Goal: Task Accomplishment & Management: Use online tool/utility

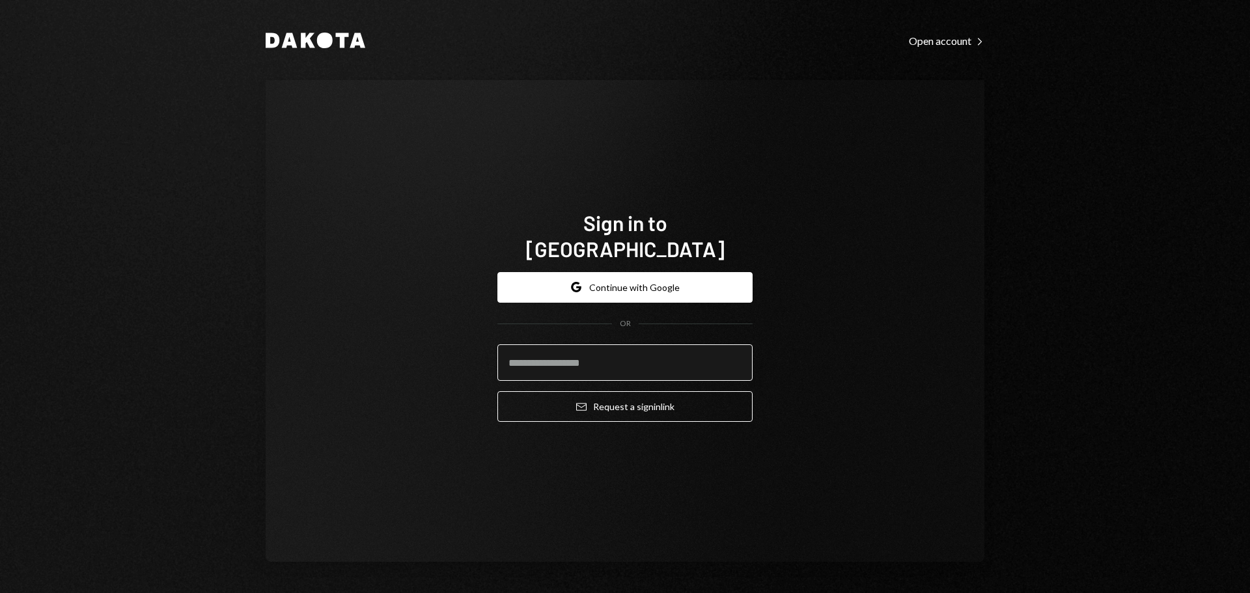
type input "**********"
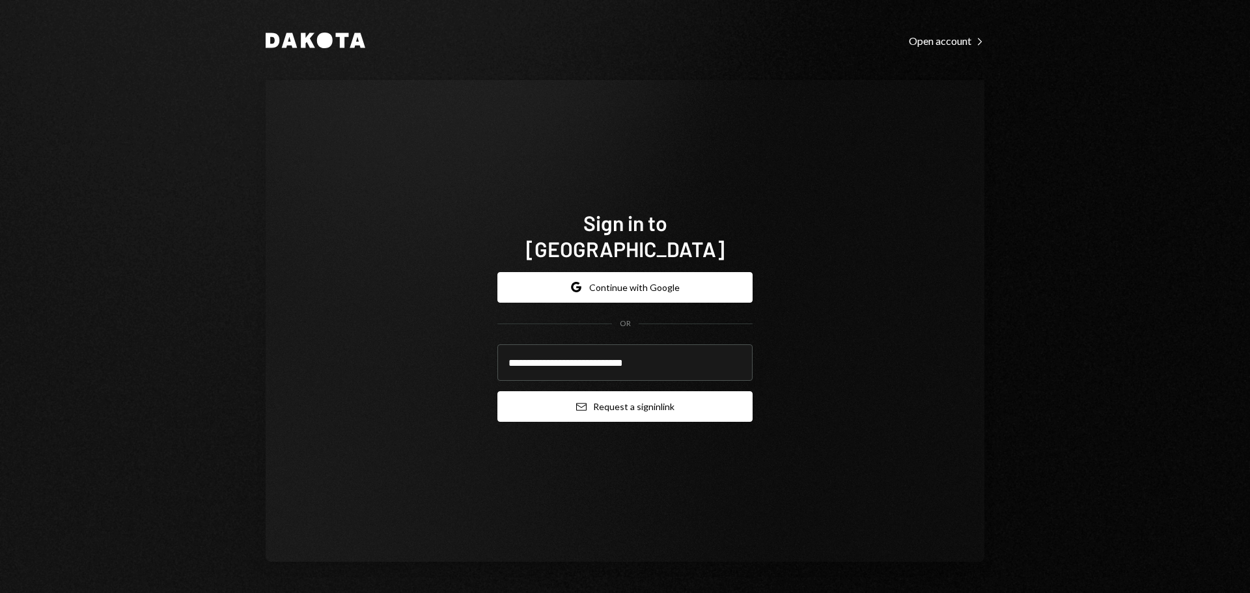
click at [598, 396] on button "Email Request a sign in link" at bounding box center [624, 406] width 255 height 31
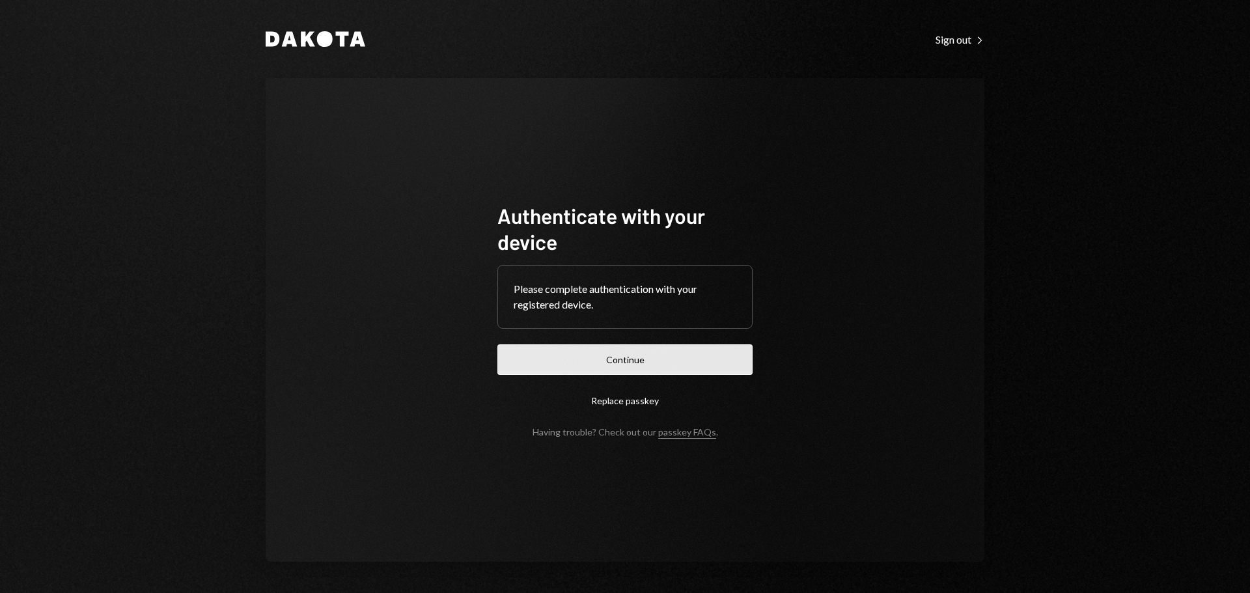
click at [555, 363] on button "Continue" at bounding box center [624, 359] width 255 height 31
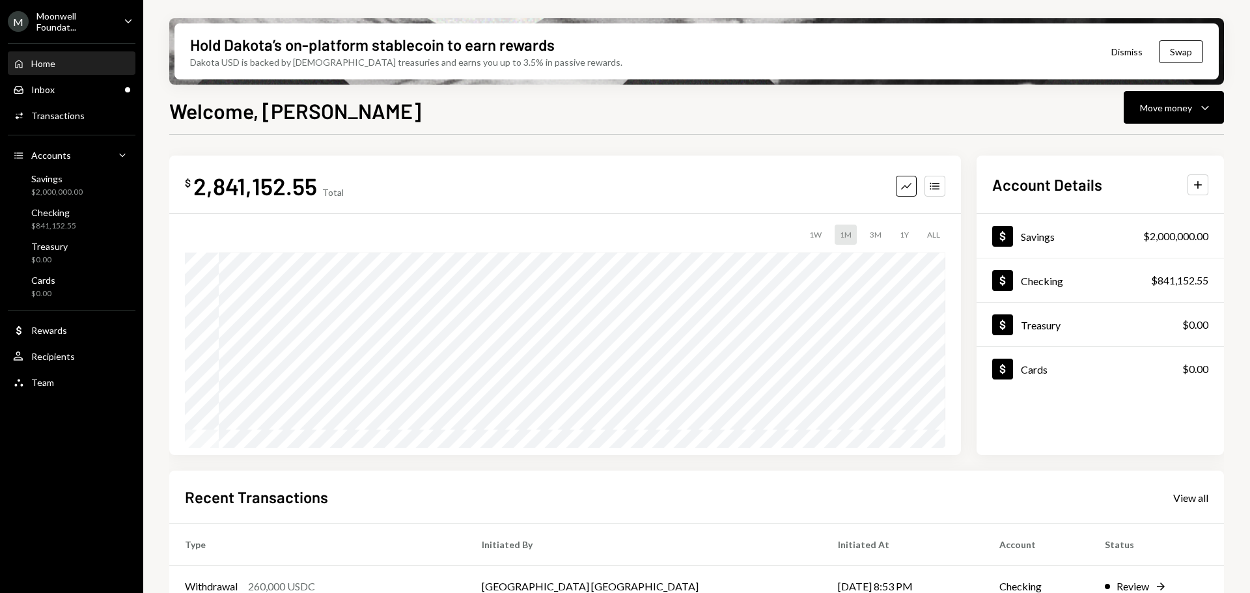
click at [125, 23] on icon "Caret Down" at bounding box center [128, 21] width 14 height 14
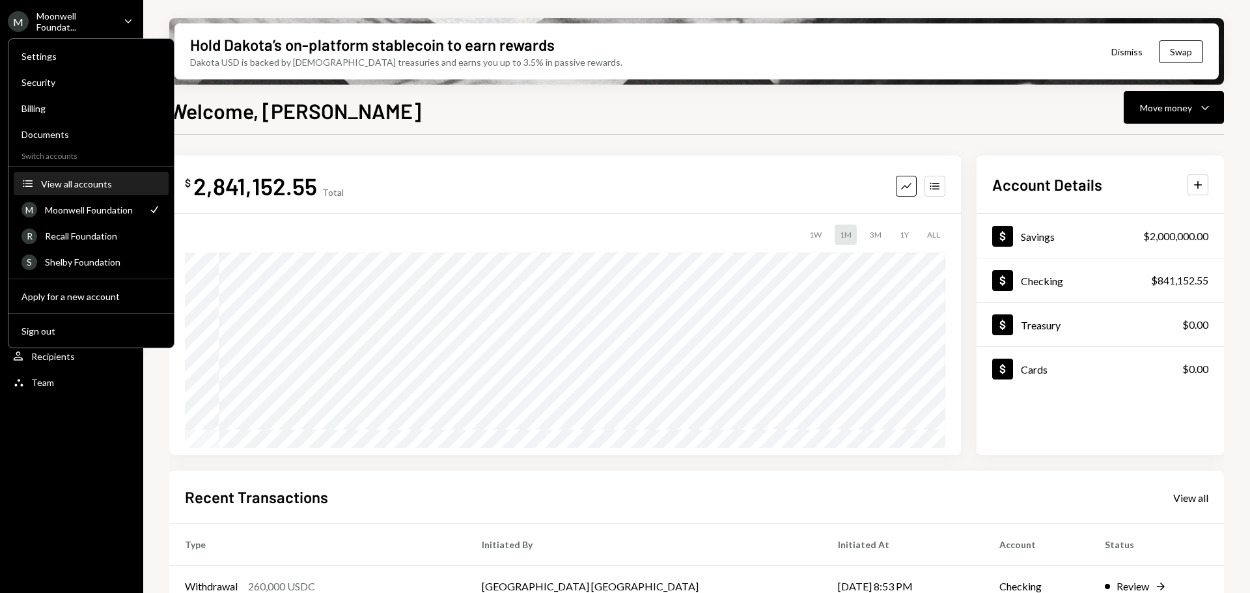
click at [81, 189] on button "Accounts View all accounts" at bounding box center [91, 184] width 155 height 23
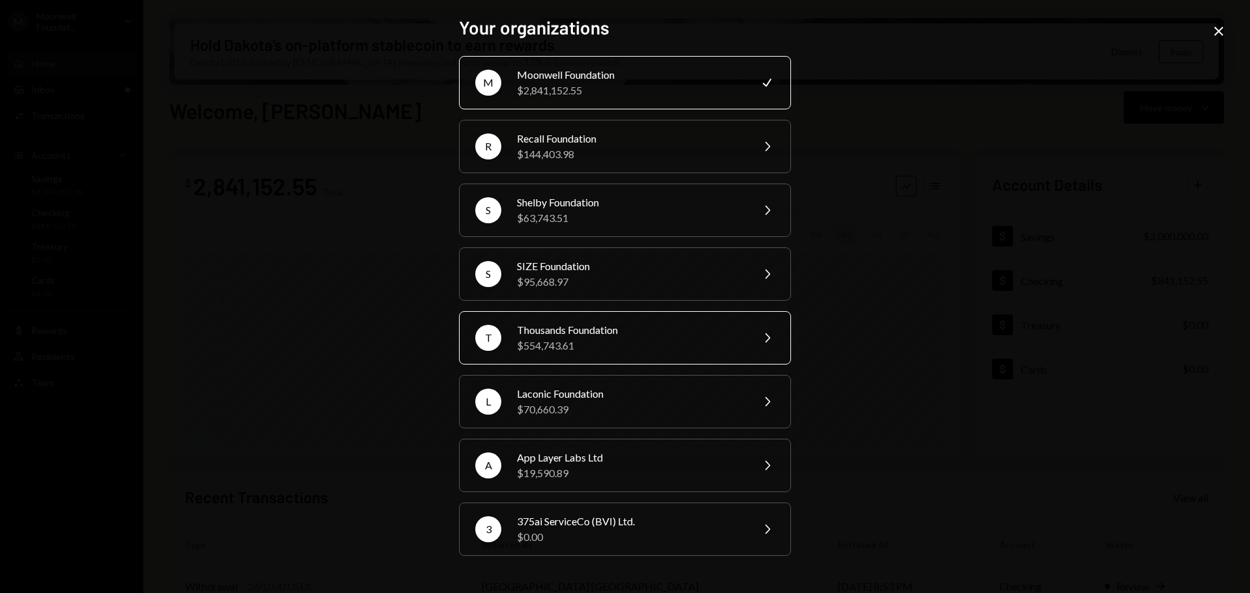
click at [543, 351] on div "$554,743.61" at bounding box center [630, 346] width 227 height 16
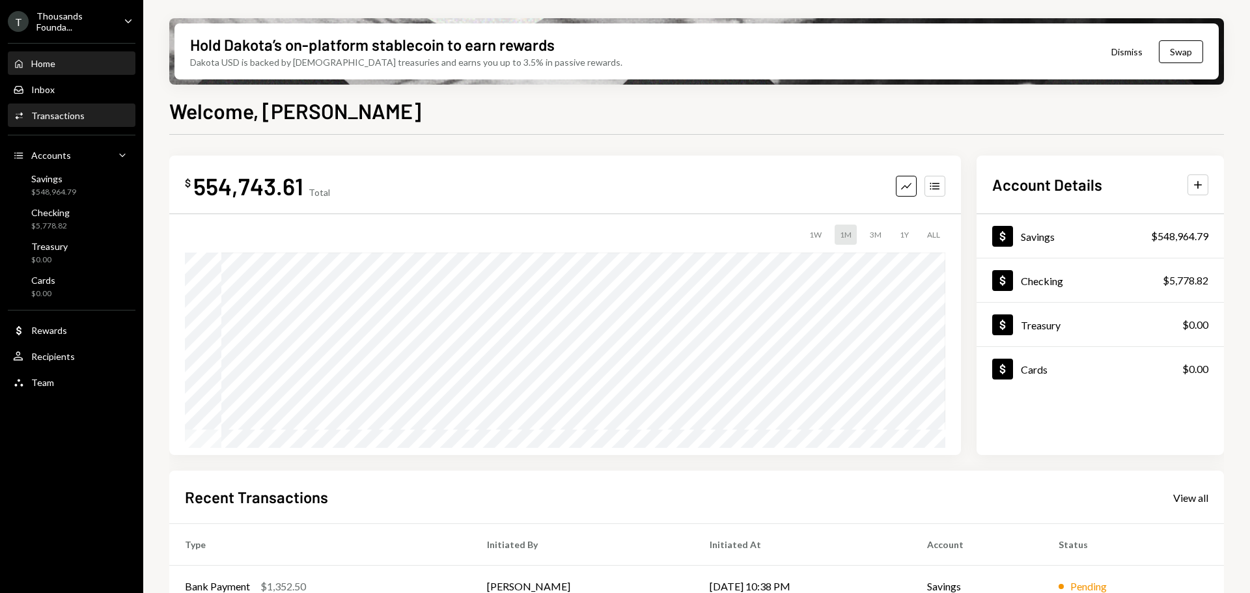
click at [75, 115] on div "Transactions" at bounding box center [57, 115] width 53 height 11
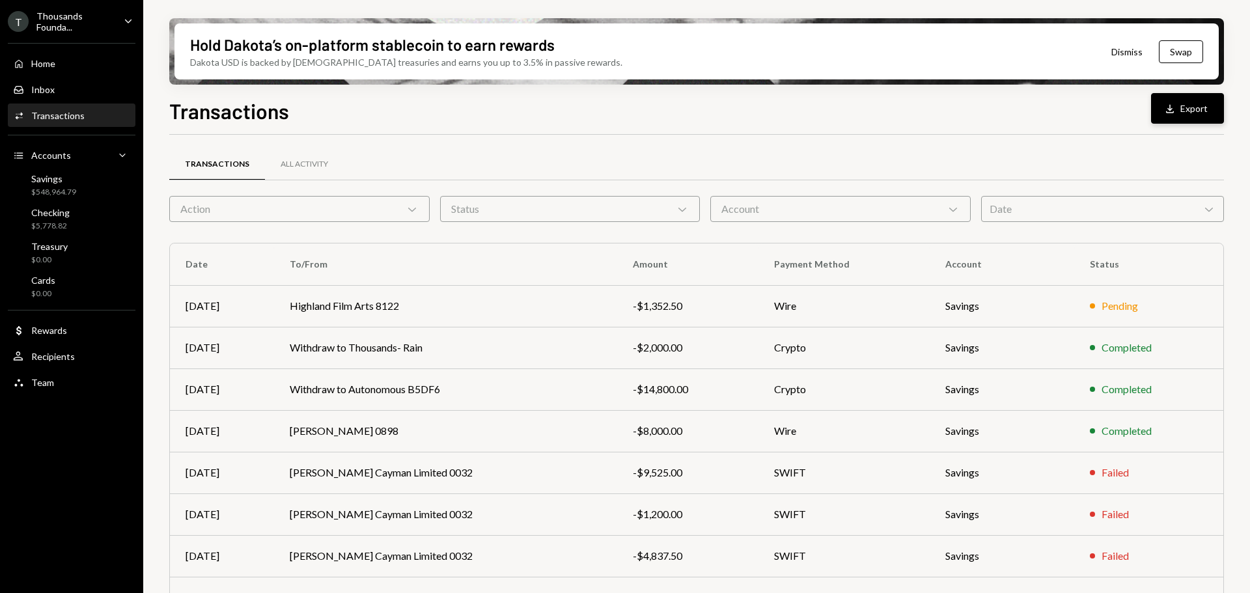
click at [1177, 118] on button "Download Export" at bounding box center [1187, 108] width 73 height 31
